Goal: Information Seeking & Learning: Learn about a topic

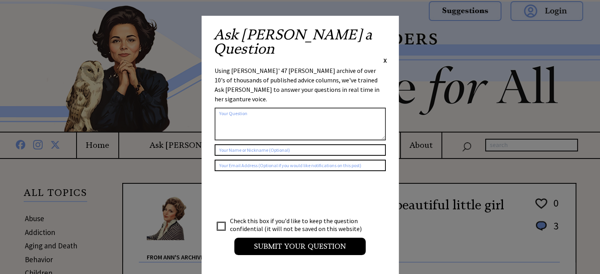
click at [384, 56] on span "X" at bounding box center [386, 60] width 4 height 8
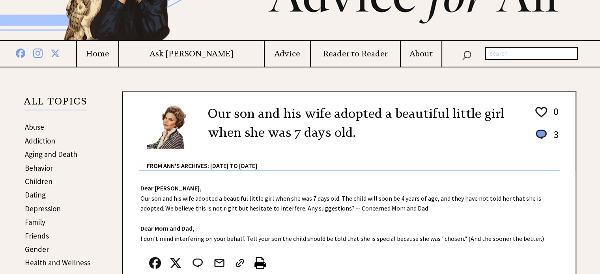
scroll to position [91, 0]
click at [266, 54] on h4 "Advice" at bounding box center [287, 54] width 45 height 10
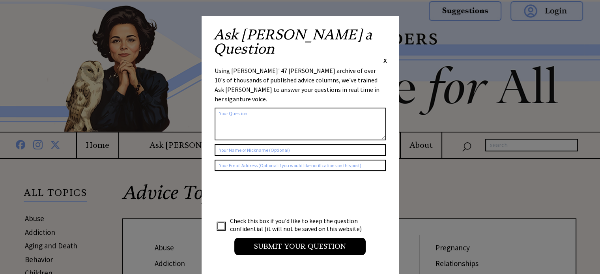
click at [387, 32] on div "Ask Ann a Question X Using Ann Landers' 47 vear archive of over 10's of thousan…" at bounding box center [300, 145] width 197 height 259
click at [384, 56] on span "X" at bounding box center [386, 60] width 4 height 8
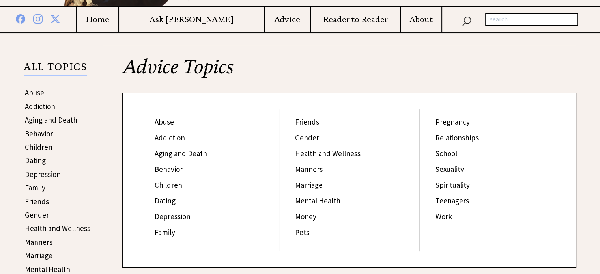
scroll to position [126, 0]
click at [309, 118] on link "Friends" at bounding box center [307, 121] width 24 height 9
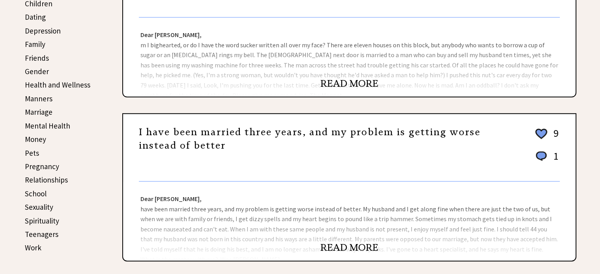
scroll to position [272, 0]
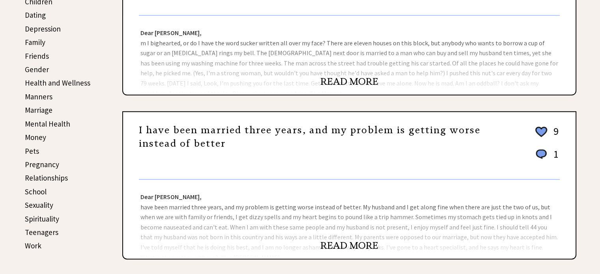
click at [46, 228] on link "Teenagers" at bounding box center [42, 232] width 34 height 9
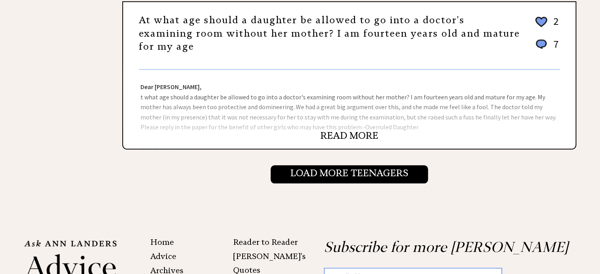
scroll to position [874, 0]
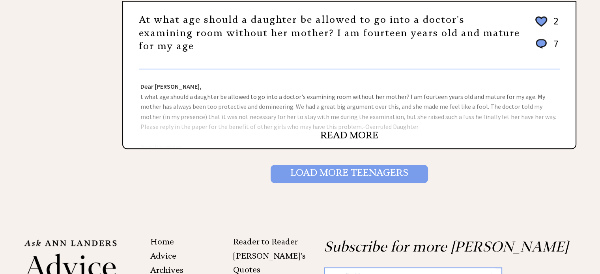
click at [339, 175] on input "Load More Teenagers" at bounding box center [349, 174] width 157 height 18
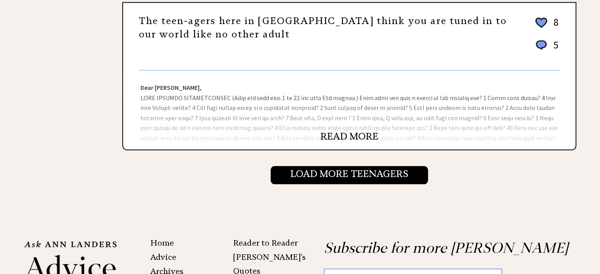
scroll to position [868, 0]
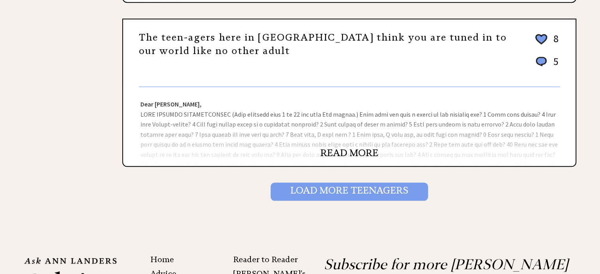
click at [290, 185] on input "Load More Teenagers" at bounding box center [349, 192] width 157 height 18
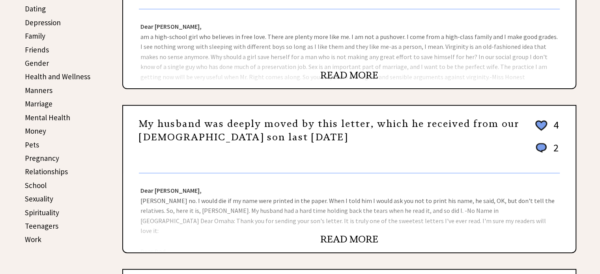
scroll to position [279, 0]
